Goal: Check status: Check status

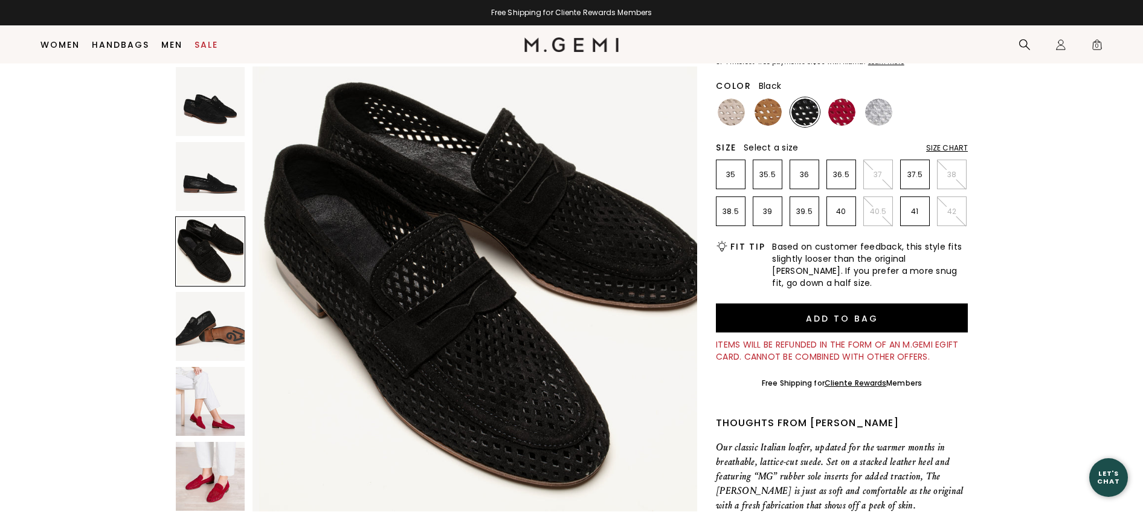
scroll to position [149, 0]
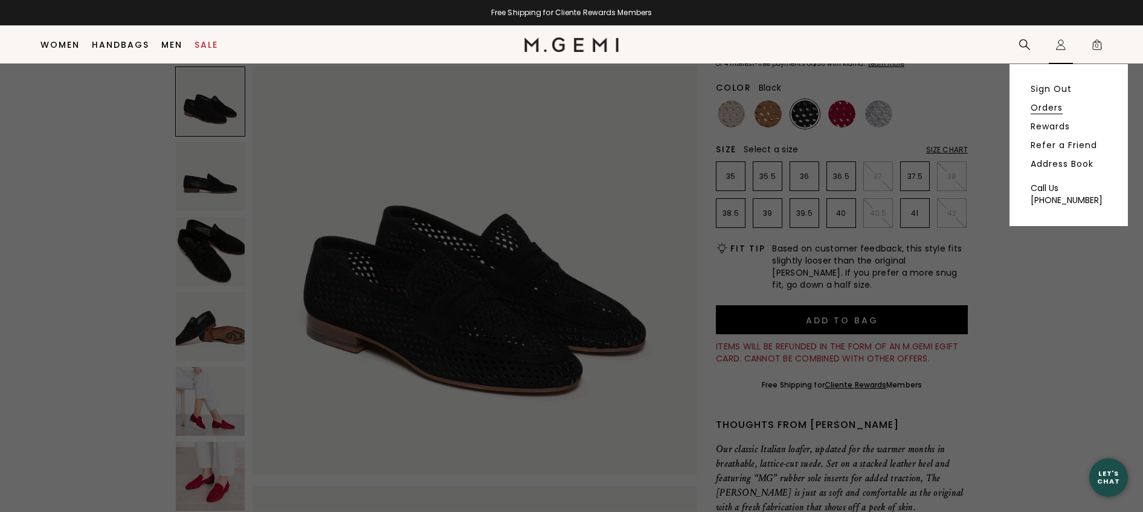
click at [1053, 107] on link "Orders" at bounding box center [1046, 107] width 32 height 11
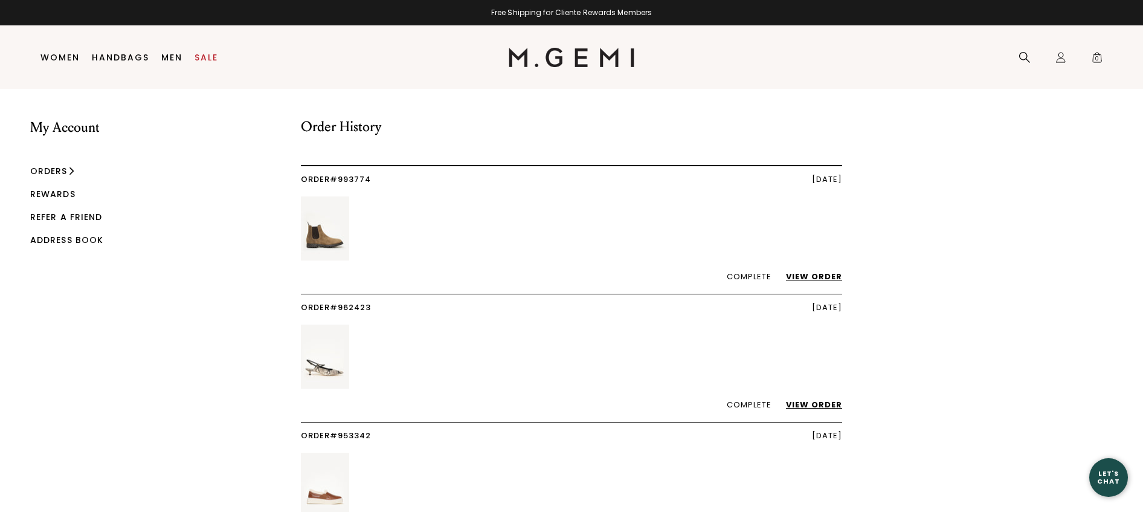
click at [824, 275] on link "View Order" at bounding box center [808, 276] width 68 height 11
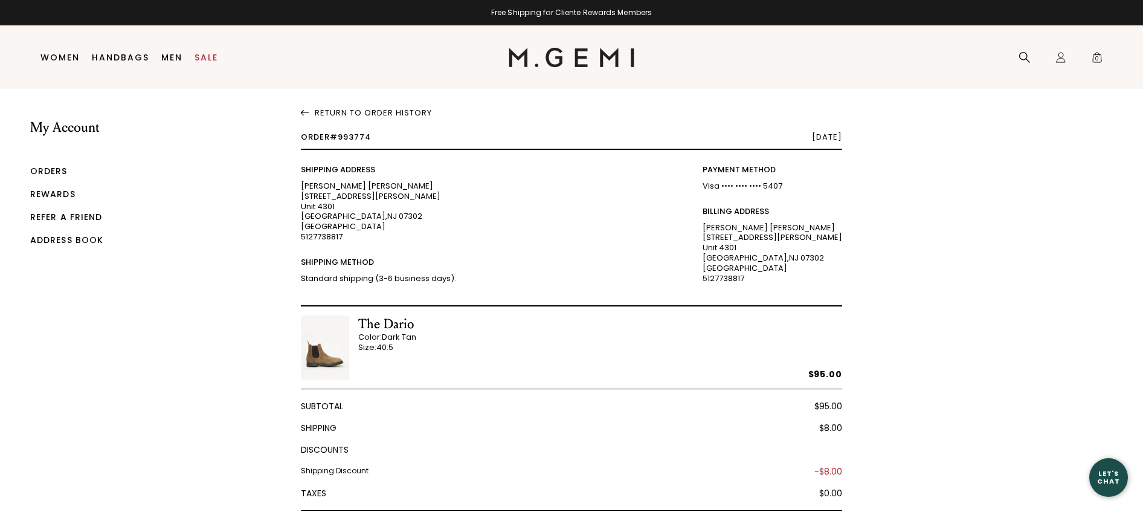
click at [365, 112] on link "Return To Order History" at bounding box center [571, 111] width 541 height 14
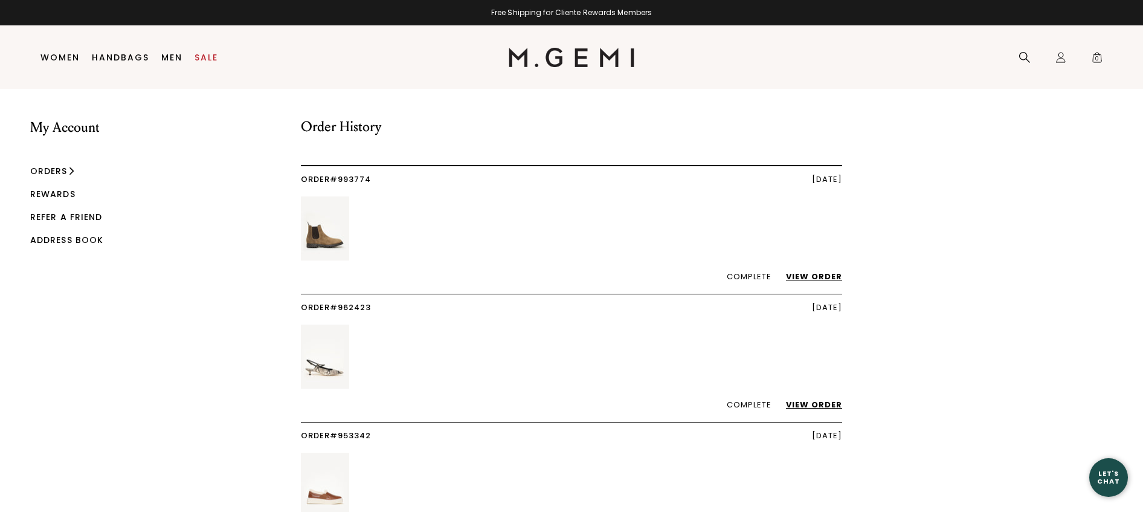
click at [811, 274] on link "View Order" at bounding box center [808, 276] width 68 height 11
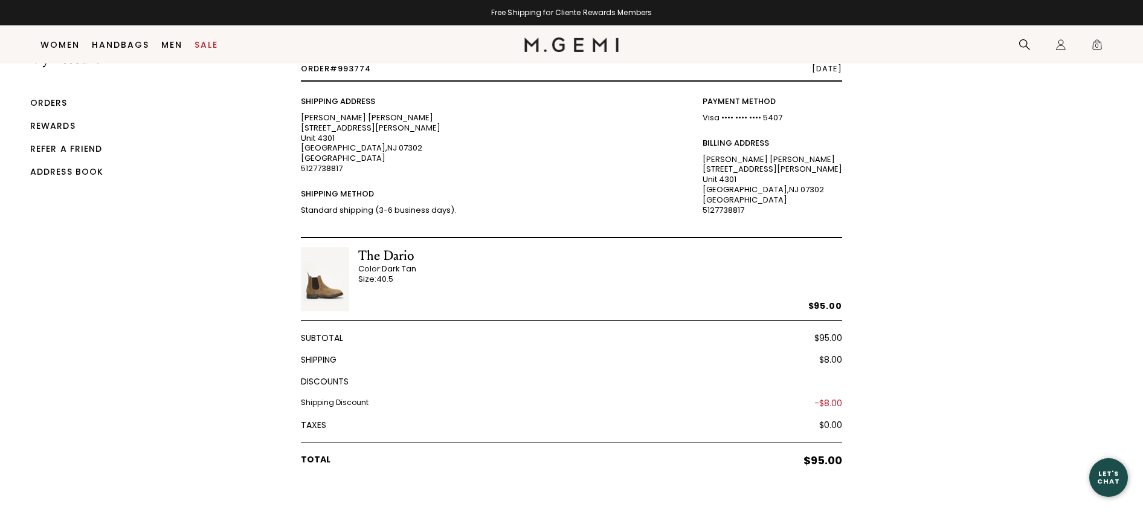
scroll to position [29, 0]
